Goal: Task Accomplishment & Management: Manage account settings

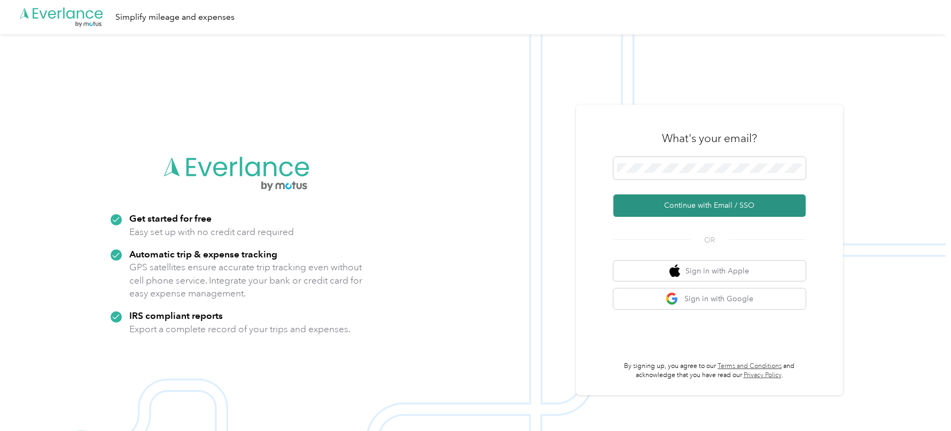
click at [680, 207] on button "Continue with Email / SSO" at bounding box center [710, 206] width 192 height 22
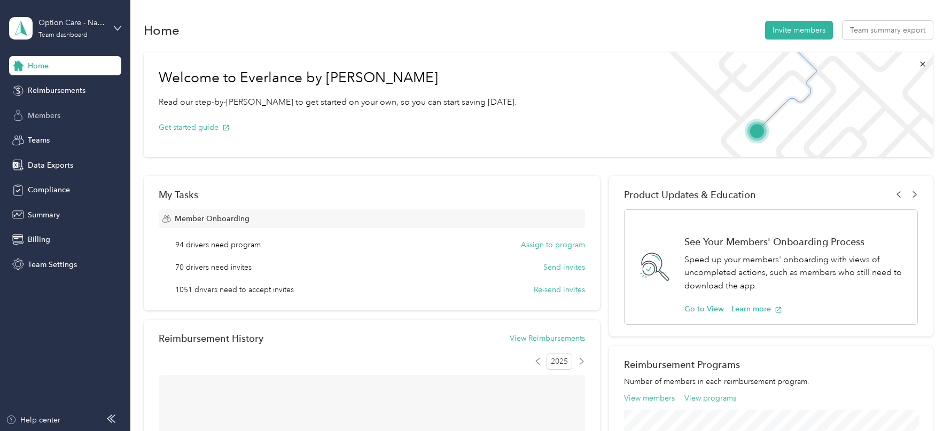
click at [41, 107] on div "Members" at bounding box center [65, 115] width 112 height 19
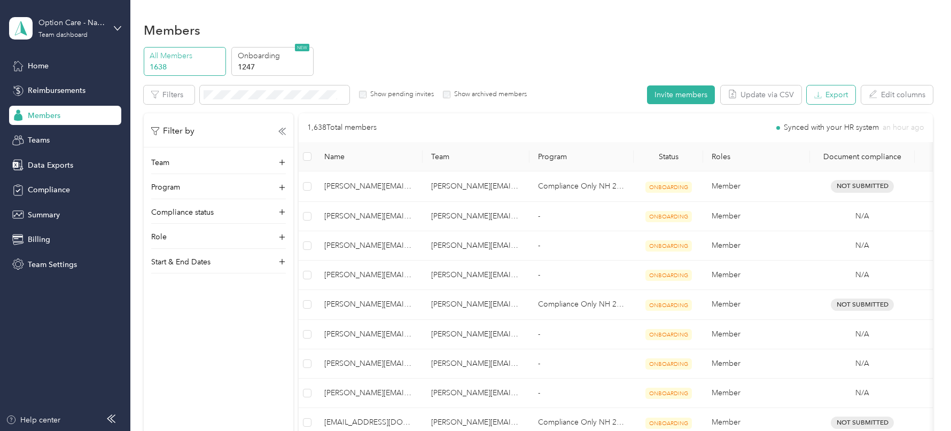
click at [839, 98] on button "Export" at bounding box center [831, 95] width 49 height 19
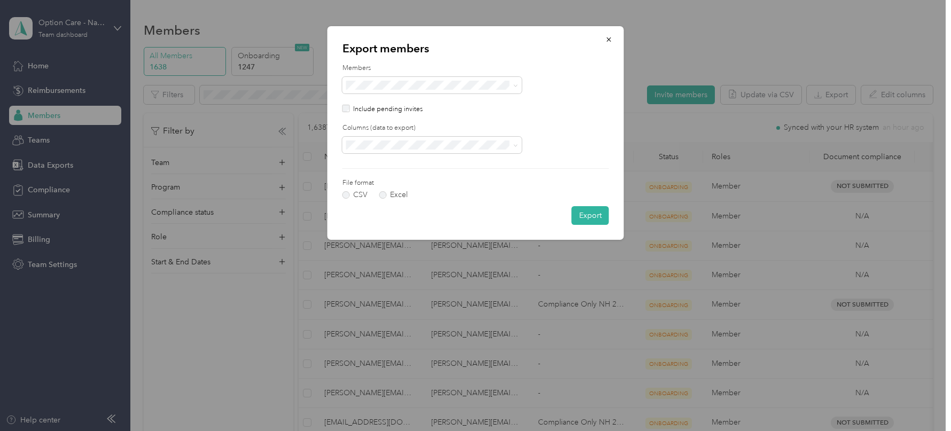
click at [350, 107] on div "Include pending invites" at bounding box center [476, 110] width 267 height 10
click at [368, 139] on span at bounding box center [433, 145] width 180 height 17
click at [392, 182] on div "All columns" at bounding box center [432, 181] width 165 height 11
click at [585, 213] on button "Export" at bounding box center [590, 215] width 37 height 19
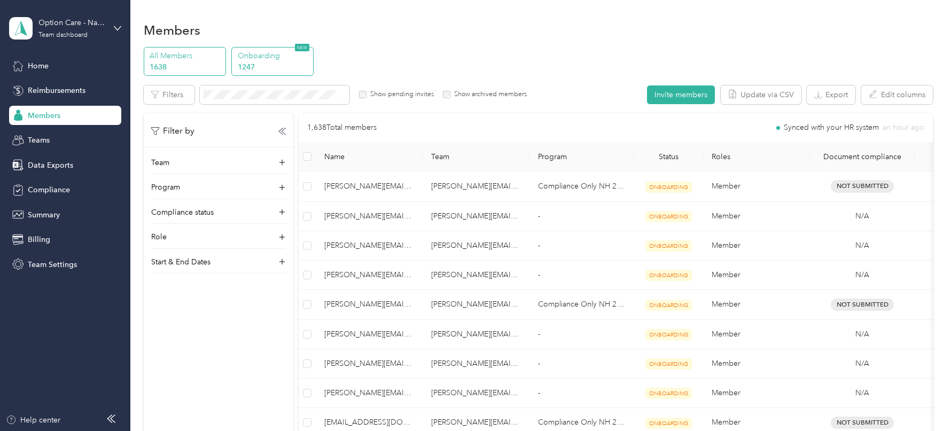
click at [289, 59] on p "Onboarding" at bounding box center [274, 55] width 73 height 11
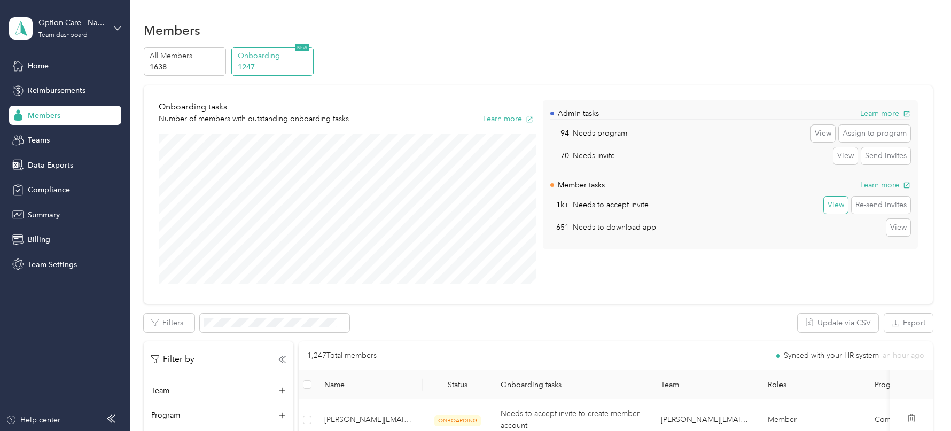
click at [837, 204] on button "View" at bounding box center [836, 205] width 24 height 17
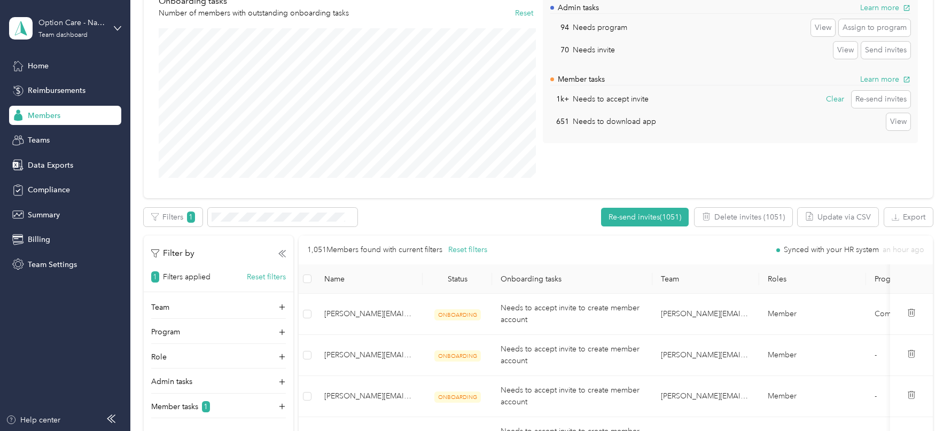
scroll to position [115, 0]
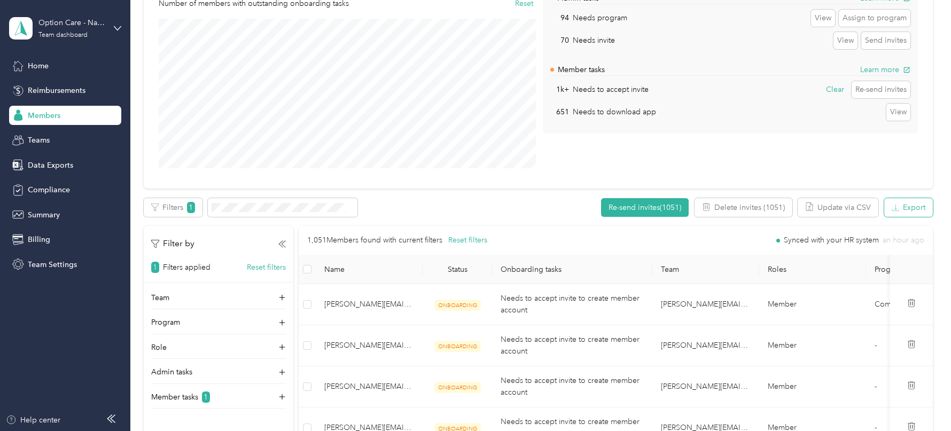
click at [919, 205] on button "Export" at bounding box center [909, 207] width 49 height 19
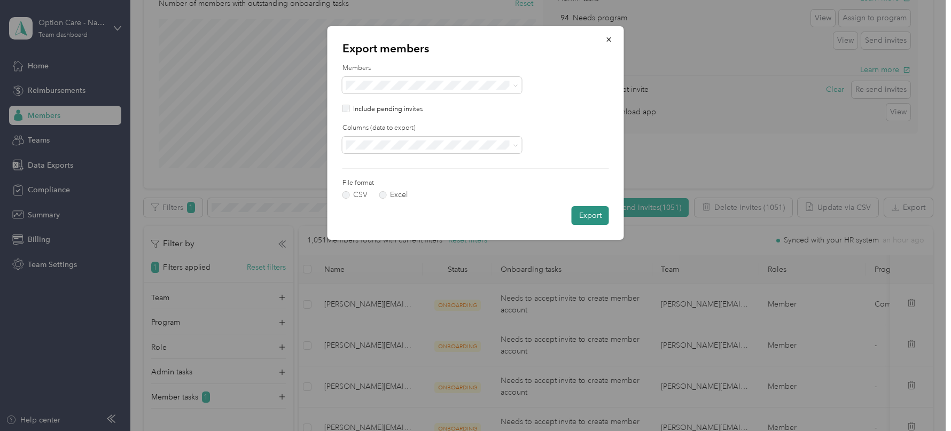
click at [581, 210] on button "Export" at bounding box center [590, 215] width 37 height 19
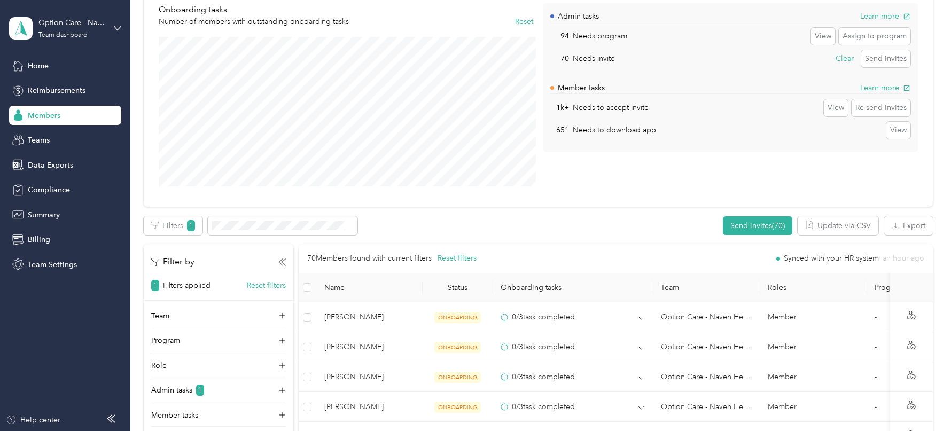
scroll to position [96, 0]
click at [888, 56] on button "Send invites" at bounding box center [886, 59] width 49 height 17
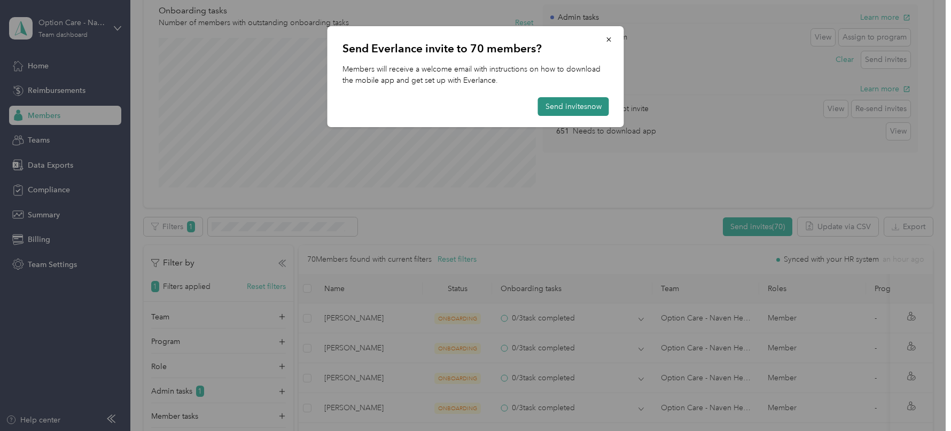
click at [557, 104] on button "Send invites now" at bounding box center [573, 106] width 71 height 19
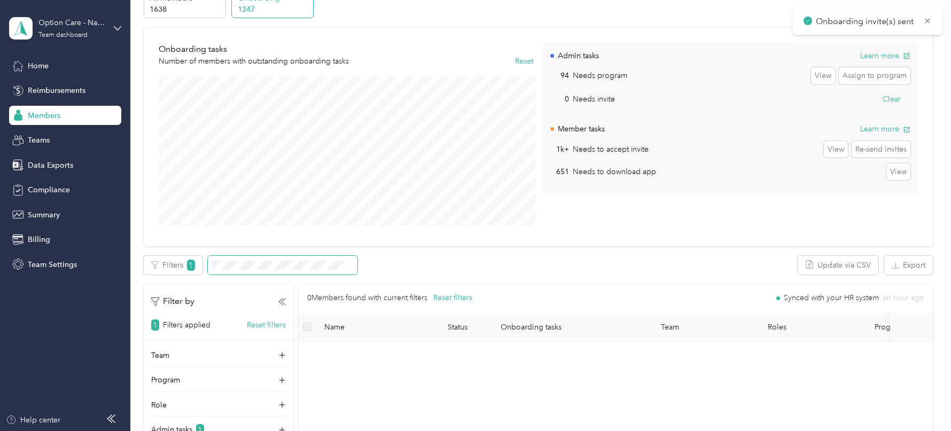
scroll to position [51, 0]
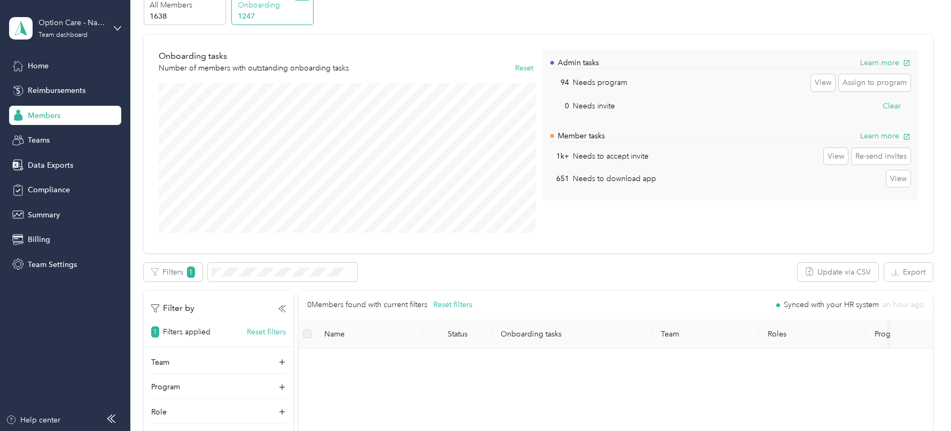
click at [200, 28] on div "All Members 1638 Onboarding 1247 NEW Onboarding tasks Number of members with ou…" at bounding box center [538, 125] width 789 height 258
click at [194, 21] on p "1638" at bounding box center [186, 16] width 73 height 11
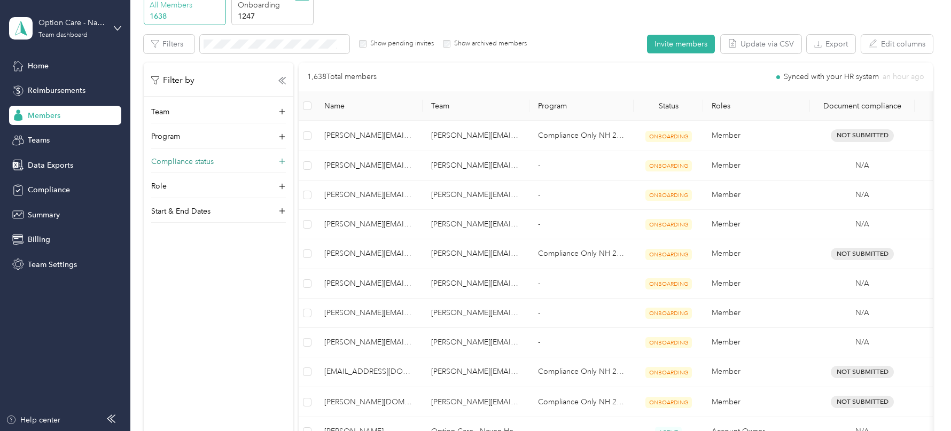
click at [240, 169] on div "Compliance status" at bounding box center [218, 164] width 135 height 17
click at [230, 201] on div "Document Vehicle" at bounding box center [218, 212] width 135 height 79
click at [217, 229] on div "Compliant" at bounding box center [219, 231] width 120 height 11
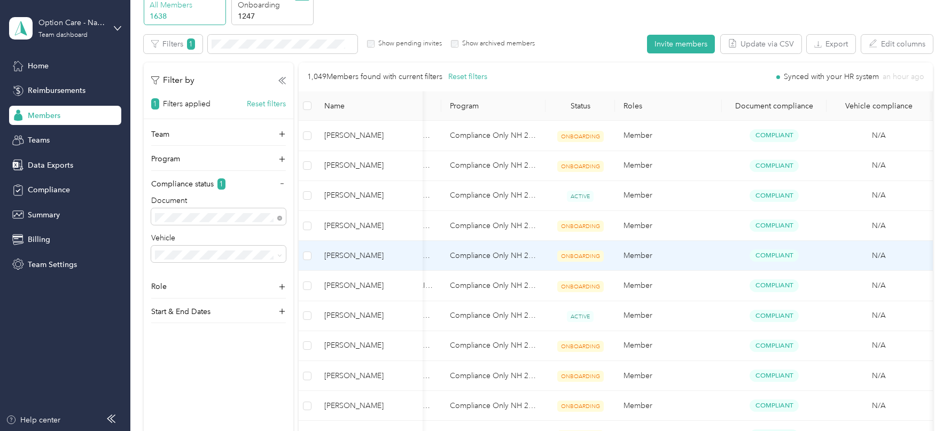
scroll to position [0, 201]
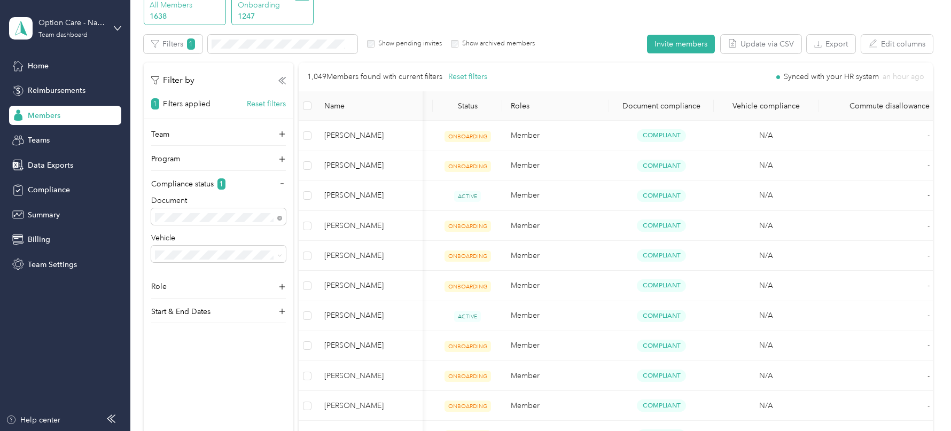
click at [267, 5] on p "Onboarding" at bounding box center [274, 4] width 73 height 11
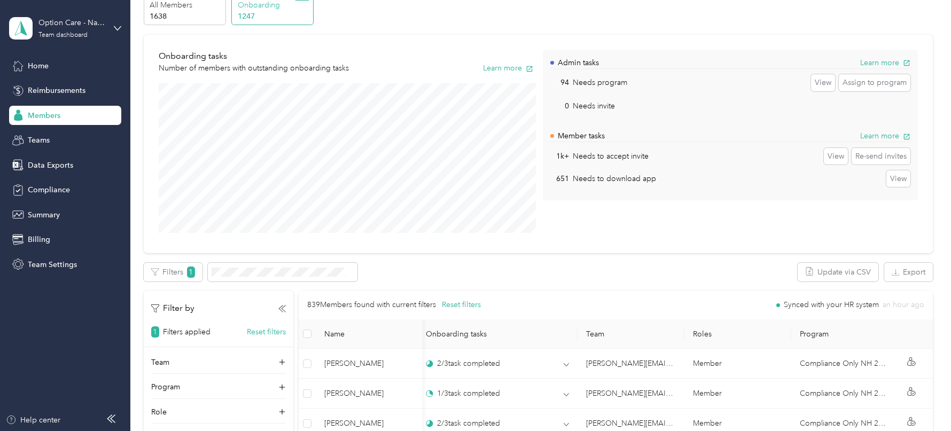
scroll to position [219, 0]
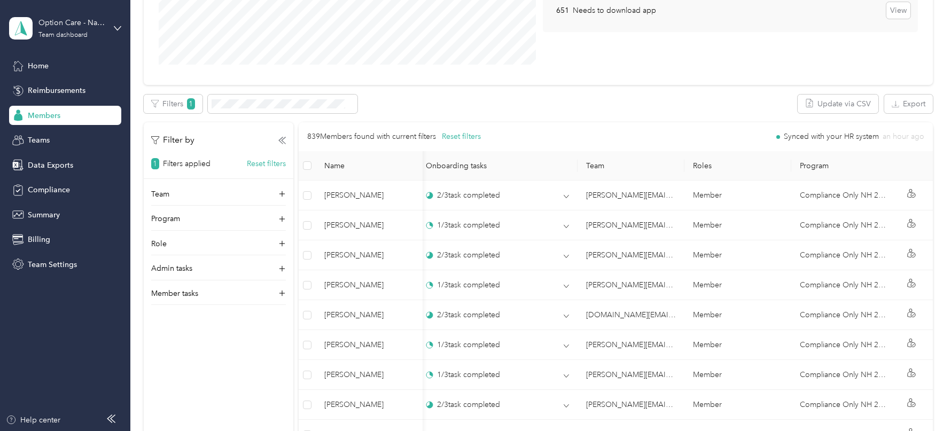
click at [276, 260] on div "Team Program Role Admin tasks Member tasks" at bounding box center [219, 247] width 150 height 117
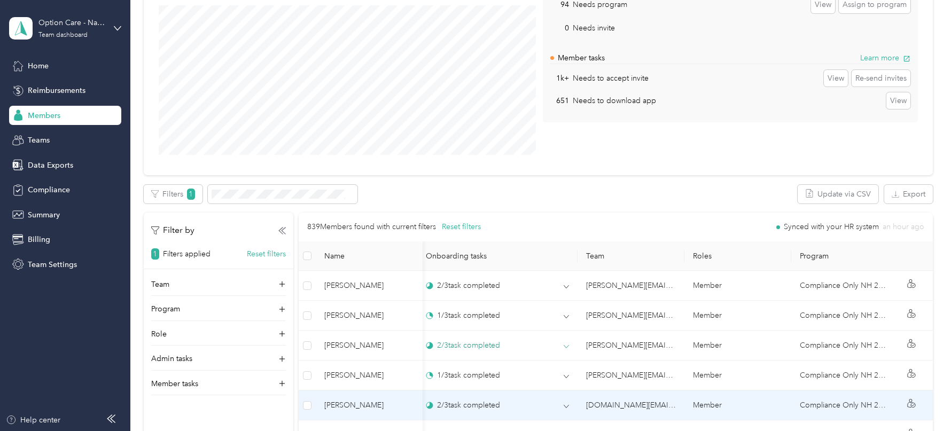
scroll to position [44, 0]
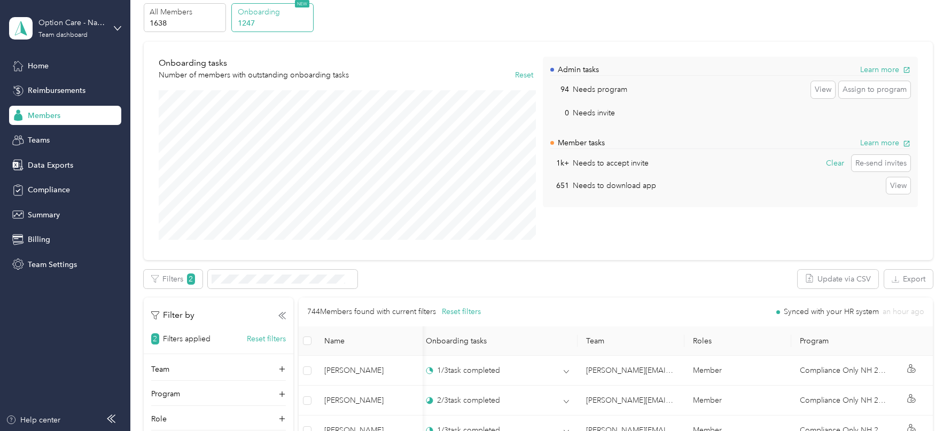
scroll to position [172, 0]
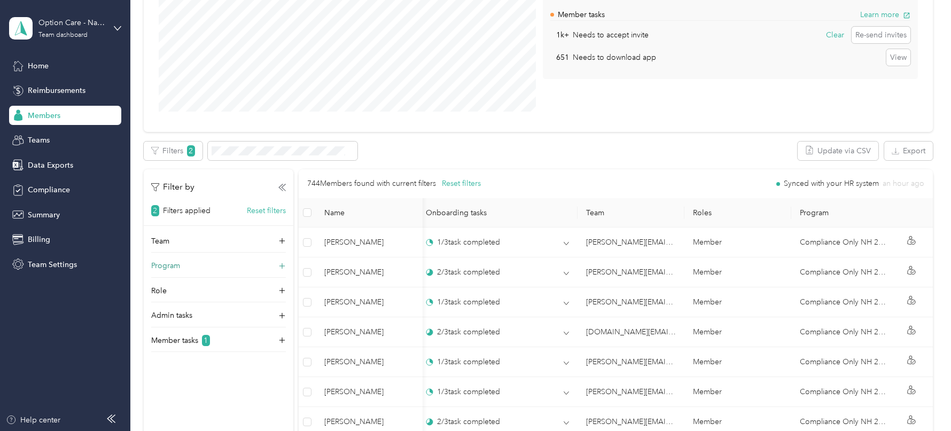
click at [278, 268] on div "Program" at bounding box center [218, 268] width 135 height 17
click at [250, 355] on li "Compliance Only NH 2025 (CPM)" at bounding box center [218, 361] width 135 height 19
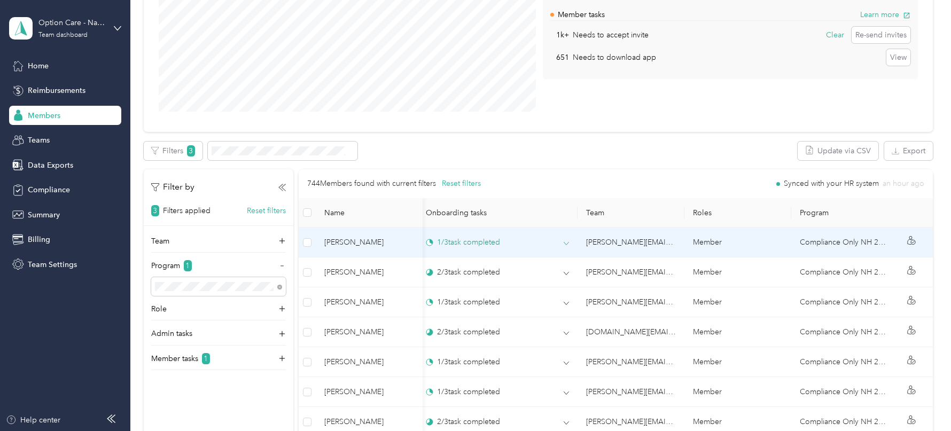
click at [568, 242] on icon at bounding box center [566, 243] width 5 height 5
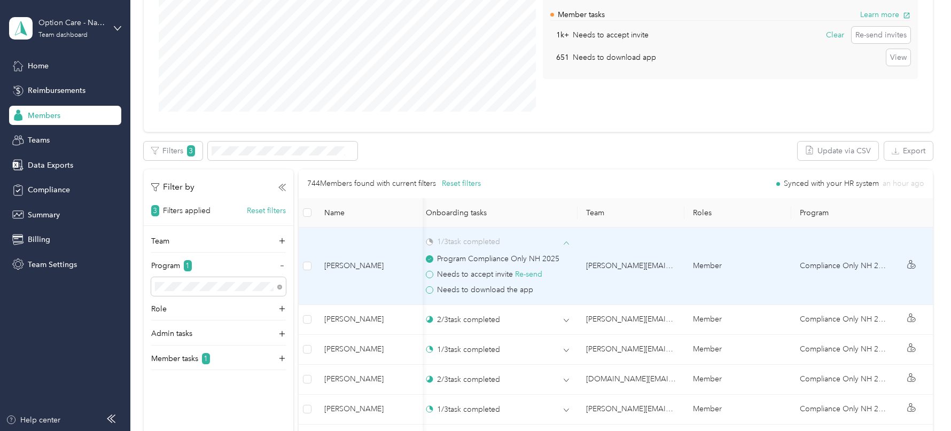
click at [567, 242] on icon at bounding box center [566, 243] width 5 height 3
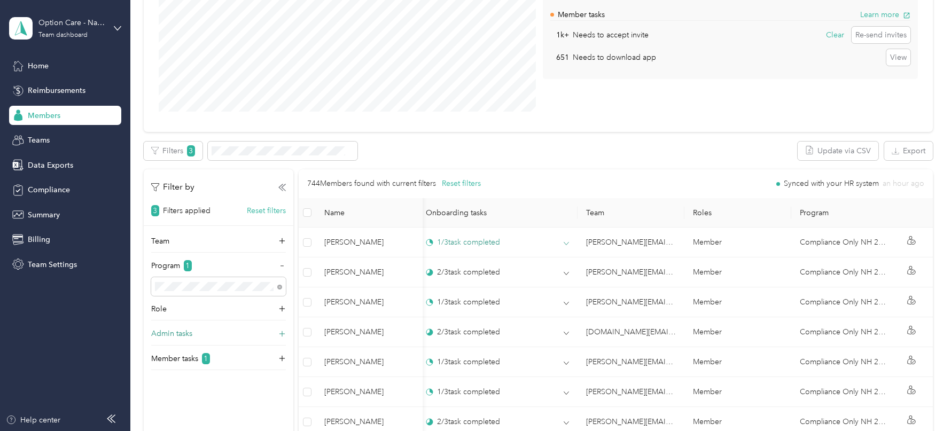
click at [273, 335] on div "Admin tasks" at bounding box center [218, 336] width 135 height 17
click at [266, 356] on div "Member tasks 1" at bounding box center [218, 361] width 135 height 17
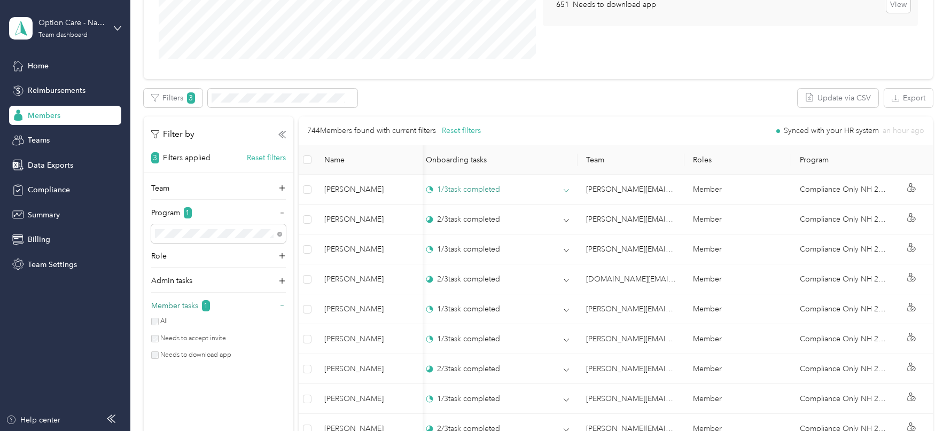
scroll to position [226, 0]
click at [180, 352] on label "Needs to download app" at bounding box center [195, 355] width 73 height 10
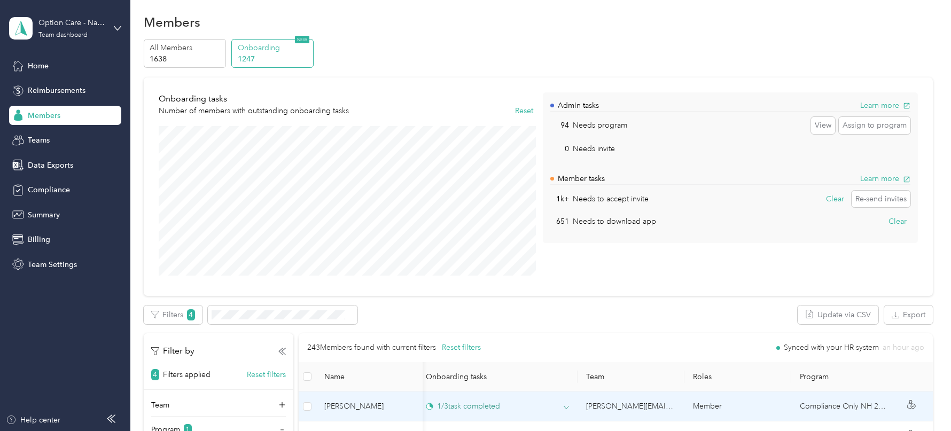
scroll to position [3, 0]
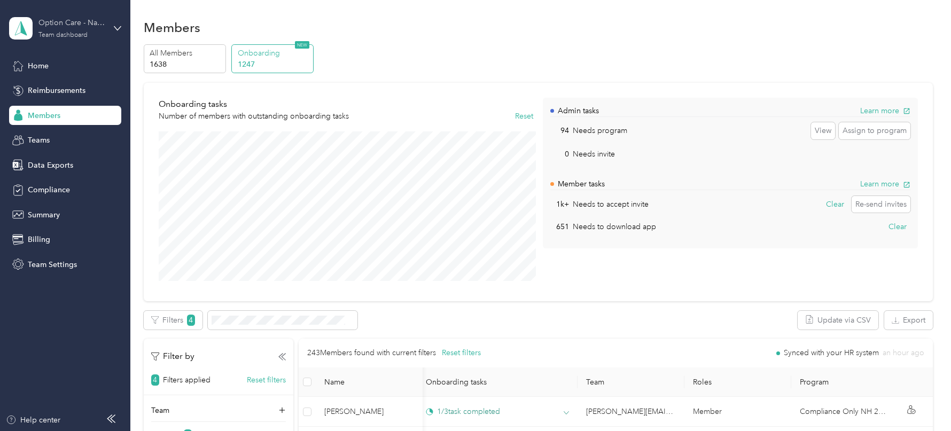
click at [53, 35] on div "Team dashboard" at bounding box center [62, 35] width 49 height 6
click at [64, 135] on div "Log out" at bounding box center [122, 136] width 210 height 19
